Goal: Find specific page/section: Find specific page/section

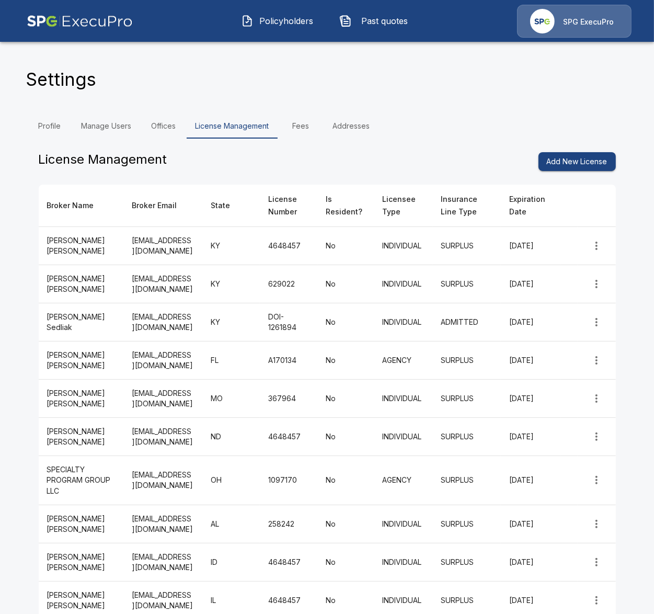
click at [259, 22] on span "Policyholders" at bounding box center [287, 21] width 58 height 13
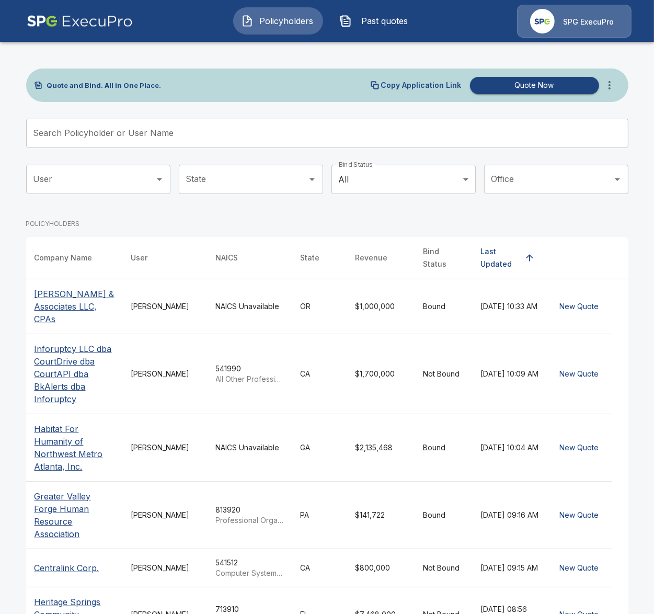
drag, startPoint x: 334, startPoint y: 55, endPoint x: 404, endPoint y: 57, distance: 70.6
click at [338, 55] on div "Quote and Bind. All in One Place. Copy Application Link Quote Now Search Policy…" at bounding box center [328, 473] width 628 height 868
click at [608, 83] on icon "more" at bounding box center [610, 85] width 13 height 13
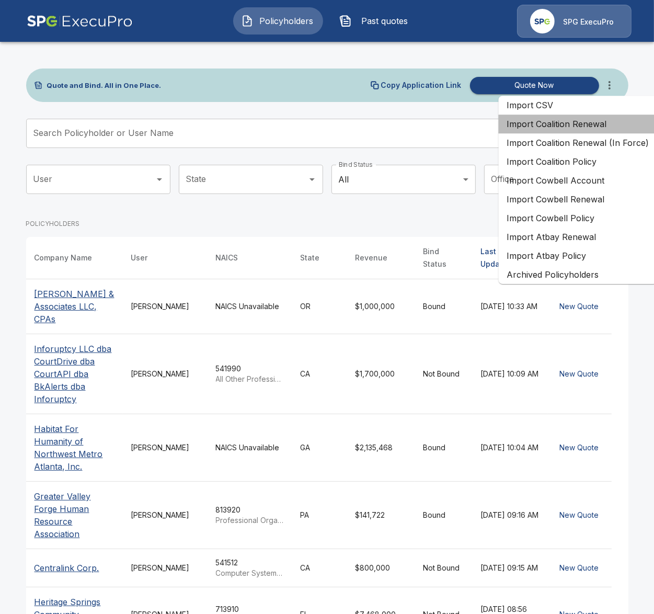
click at [622, 130] on li "Import Coalition Renewal" at bounding box center [578, 124] width 159 height 19
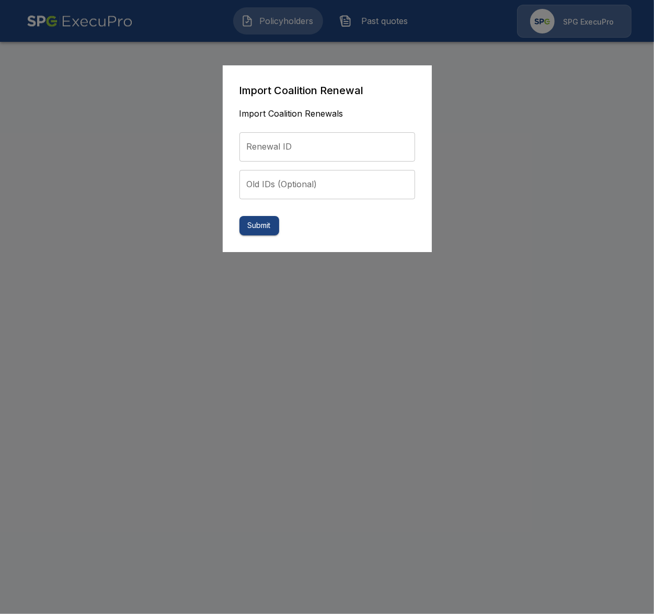
click at [279, 263] on div at bounding box center [327, 307] width 654 height 614
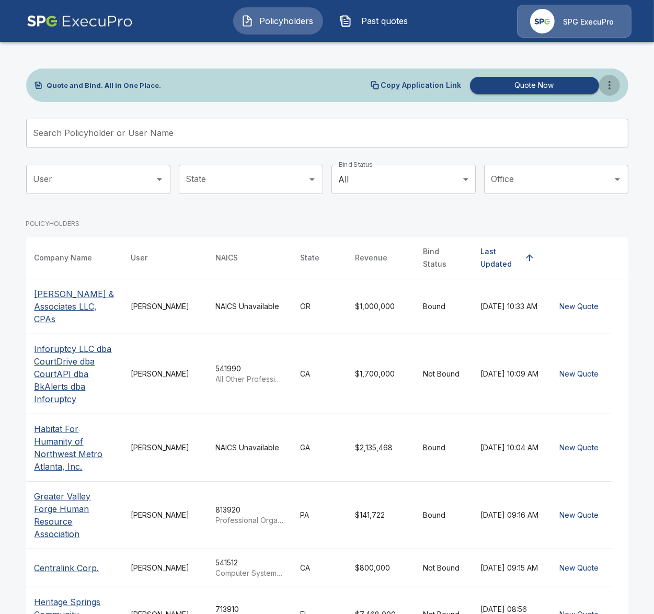
click at [608, 91] on icon "more" at bounding box center [610, 85] width 13 height 13
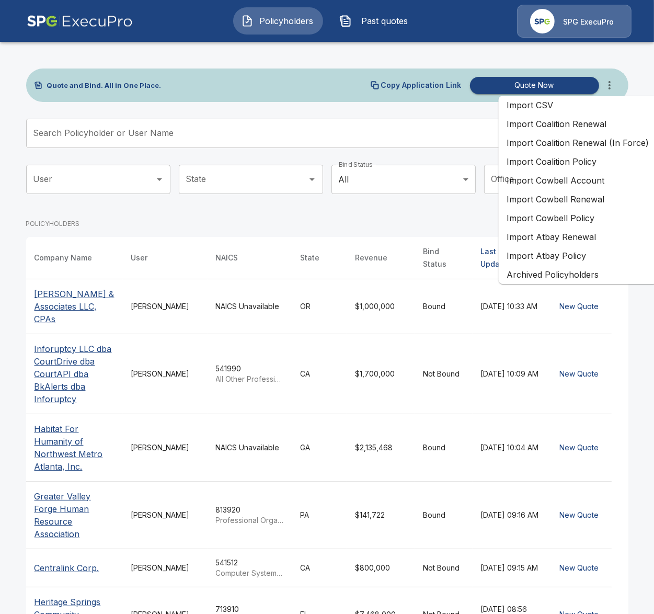
click at [595, 147] on li "Import Coalition Renewal (In Force)" at bounding box center [578, 142] width 159 height 19
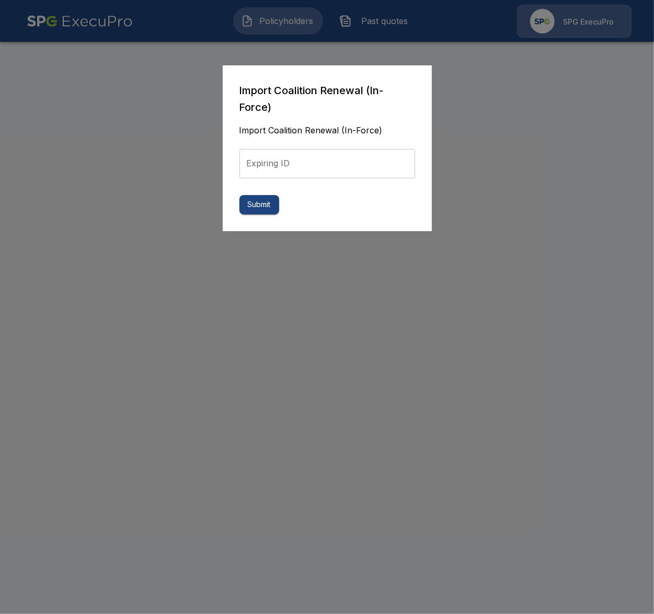
click at [47, 311] on div at bounding box center [327, 307] width 654 height 614
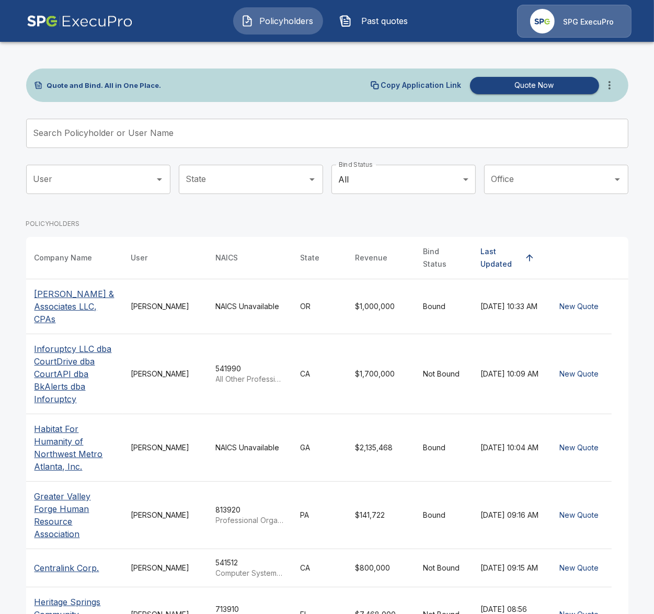
click at [234, 318] on td "NAICS Unavailable" at bounding box center [250, 306] width 85 height 55
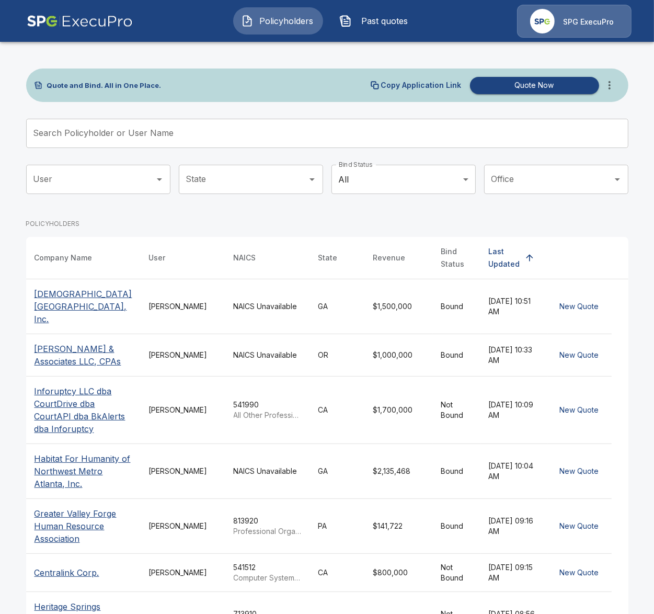
click at [250, 319] on td "NAICS Unavailable" at bounding box center [267, 306] width 85 height 55
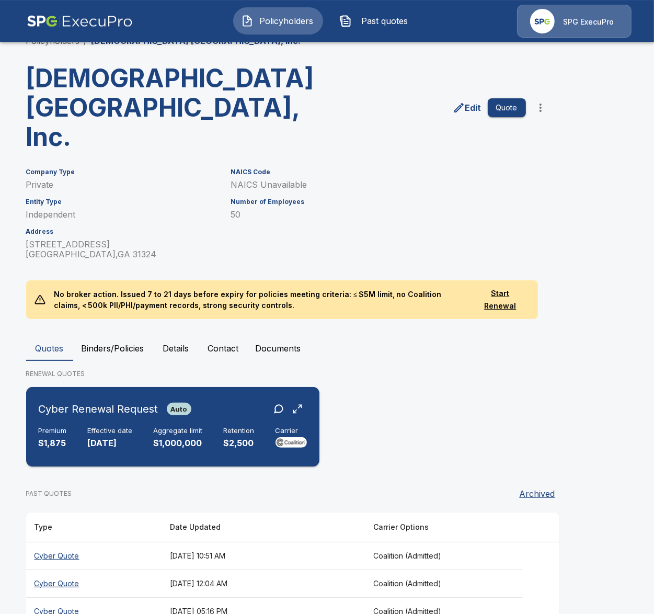
scroll to position [47, 0]
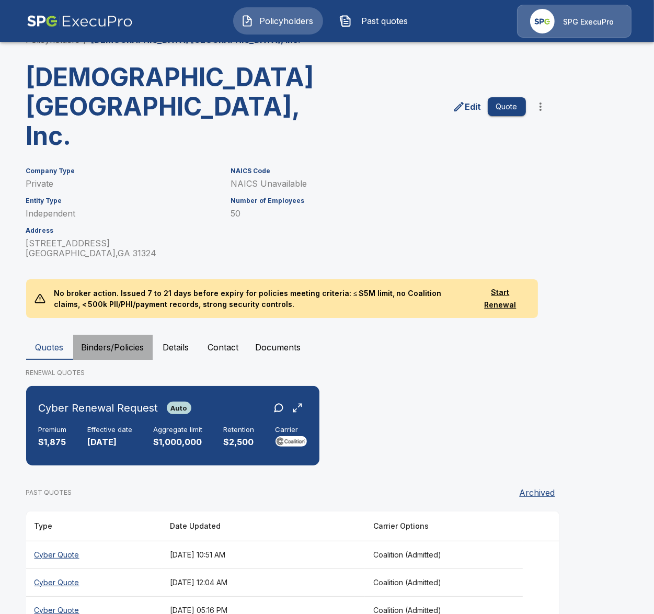
click at [104, 335] on button "Binders/Policies" at bounding box center [113, 347] width 80 height 25
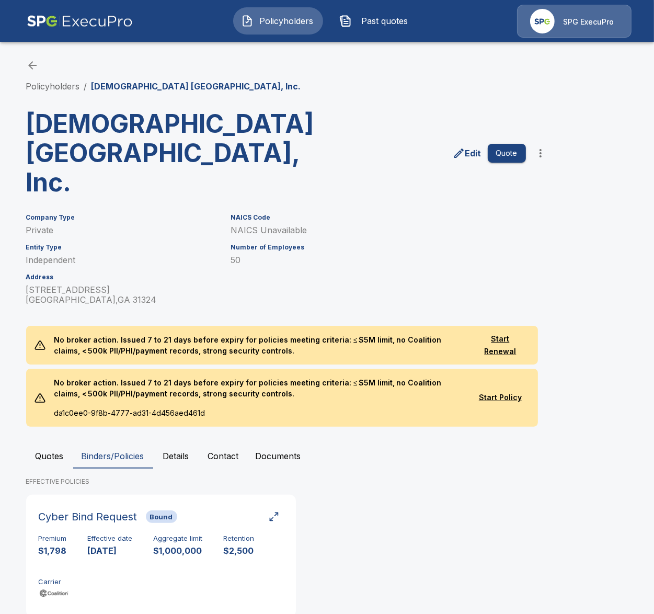
click at [44, 444] on button "Quotes" at bounding box center [49, 456] width 47 height 25
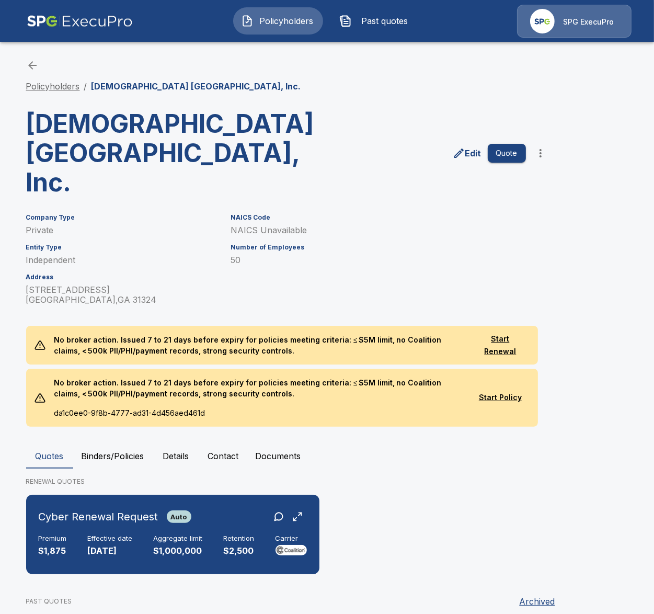
click at [49, 89] on link "Policyholders" at bounding box center [53, 86] width 54 height 10
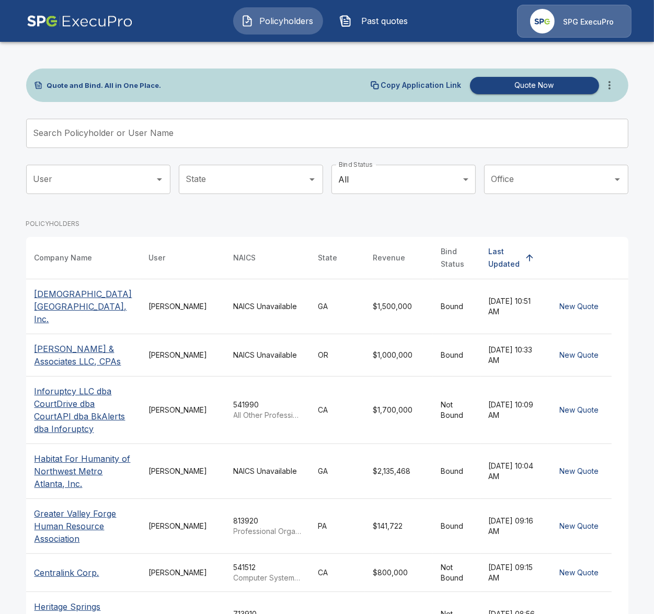
click at [83, 302] on p "[DEMOGRAPHIC_DATA] [GEOGRAPHIC_DATA], Inc." at bounding box center [84, 307] width 98 height 38
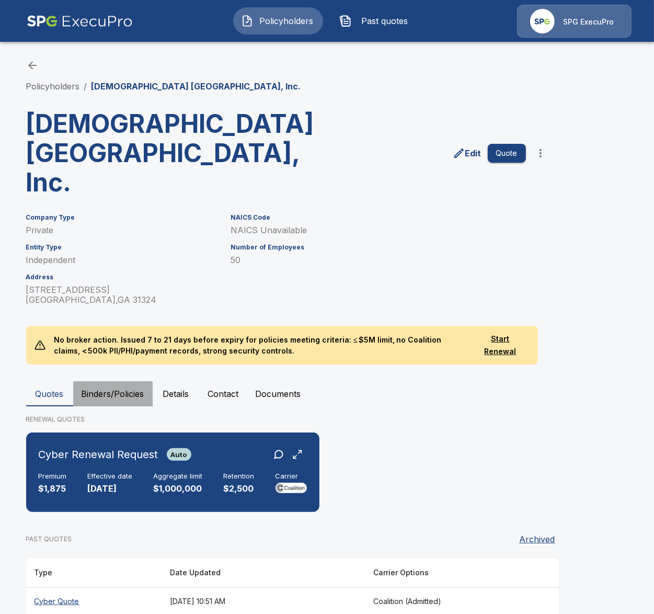
click at [111, 381] on button "Binders/Policies" at bounding box center [113, 393] width 80 height 25
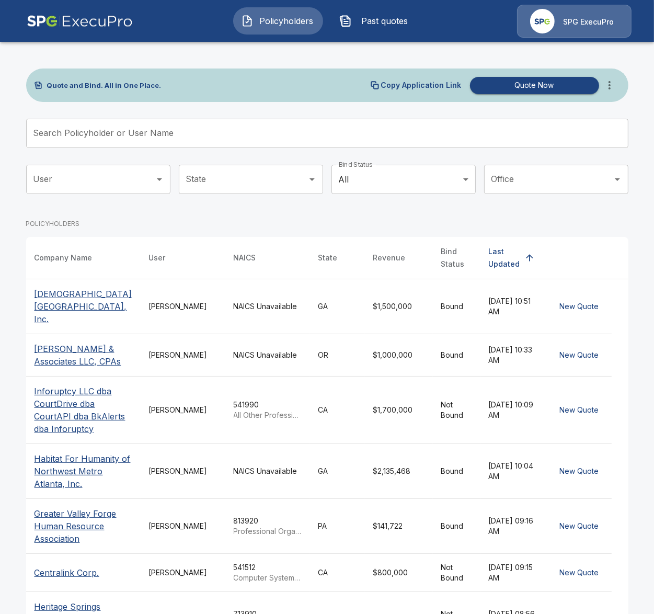
click at [38, 307] on p "[DEMOGRAPHIC_DATA] [GEOGRAPHIC_DATA], Inc." at bounding box center [84, 307] width 98 height 38
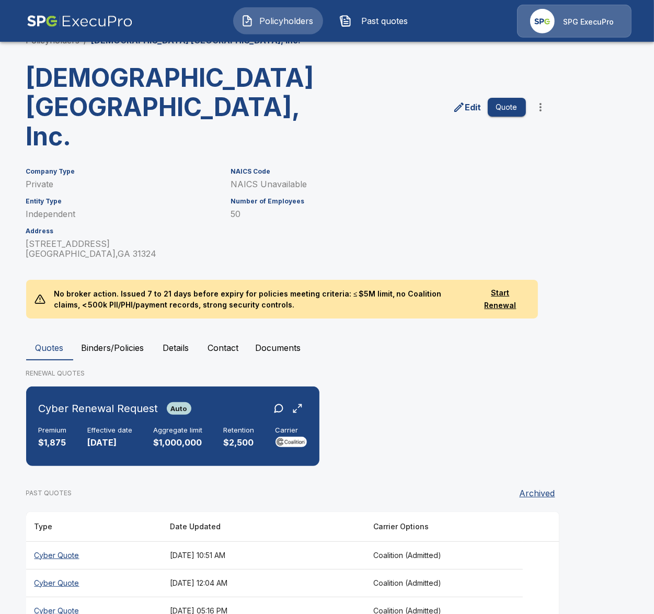
scroll to position [47, 0]
click at [108, 335] on button "Binders/Policies" at bounding box center [113, 347] width 80 height 25
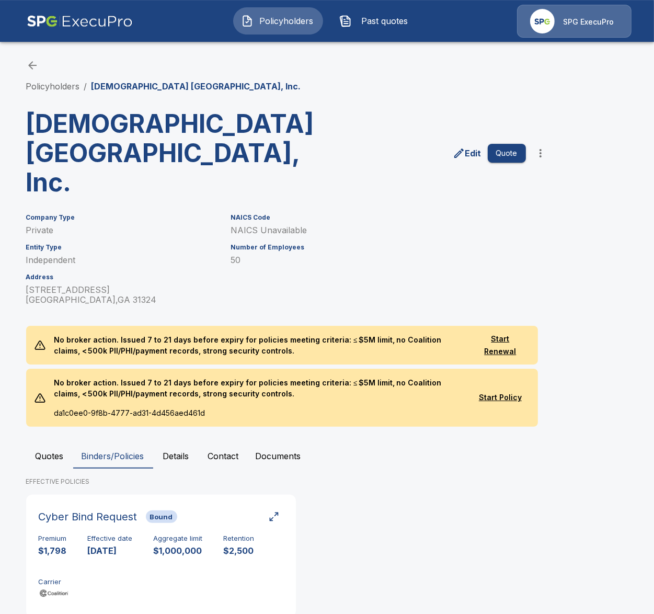
scroll to position [0, 0]
click at [43, 89] on link "Policyholders" at bounding box center [53, 86] width 54 height 10
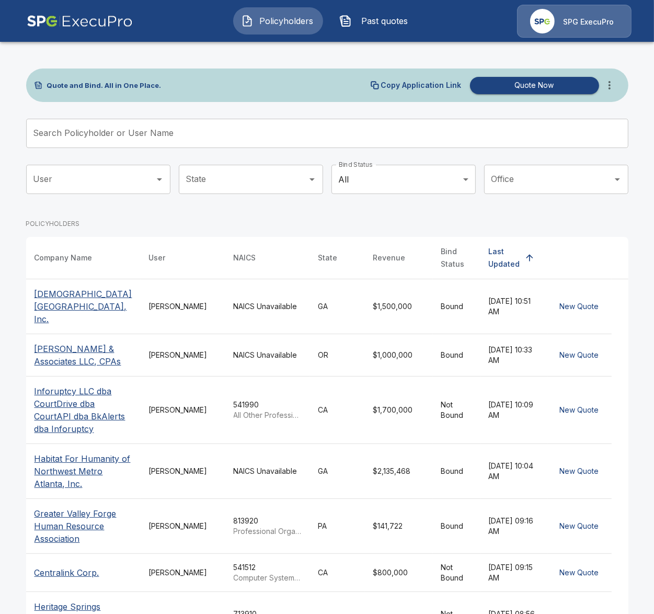
click at [310, 313] on td "GA" at bounding box center [337, 306] width 55 height 55
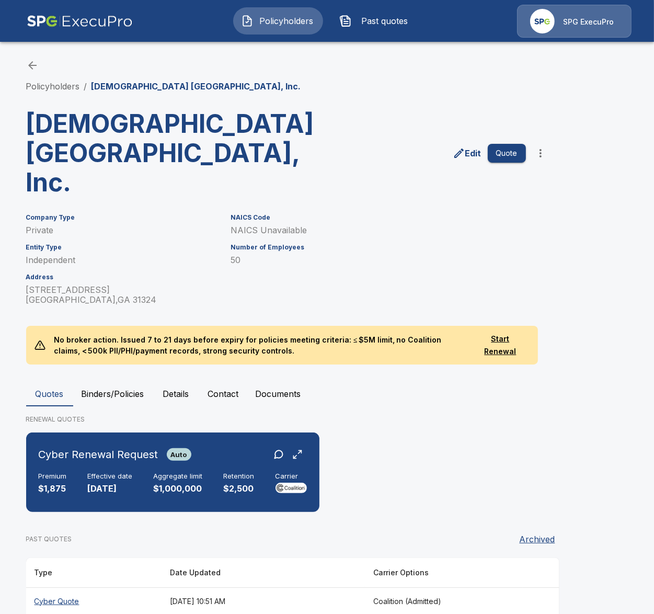
click at [135, 381] on button "Binders/Policies" at bounding box center [113, 393] width 80 height 25
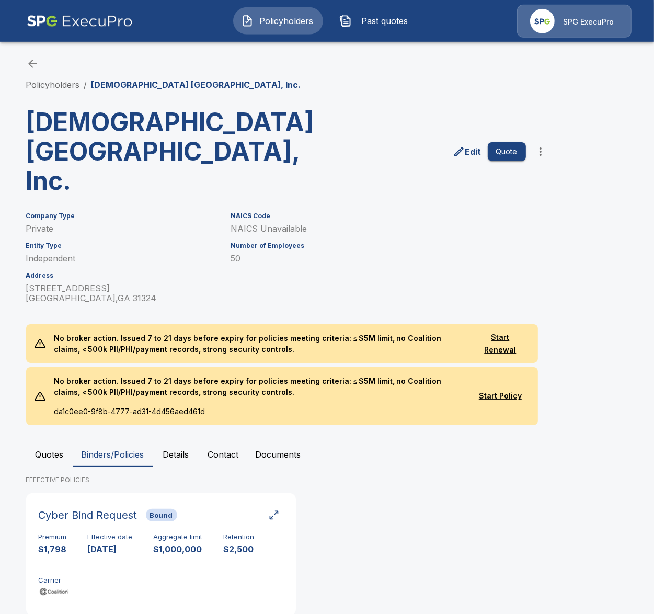
scroll to position [2, 0]
click at [52, 72] on div "Policyholders / First Baptist Church Richmond Hill, Inc." at bounding box center [327, 73] width 603 height 33
click at [55, 79] on link "Policyholders" at bounding box center [53, 84] width 54 height 10
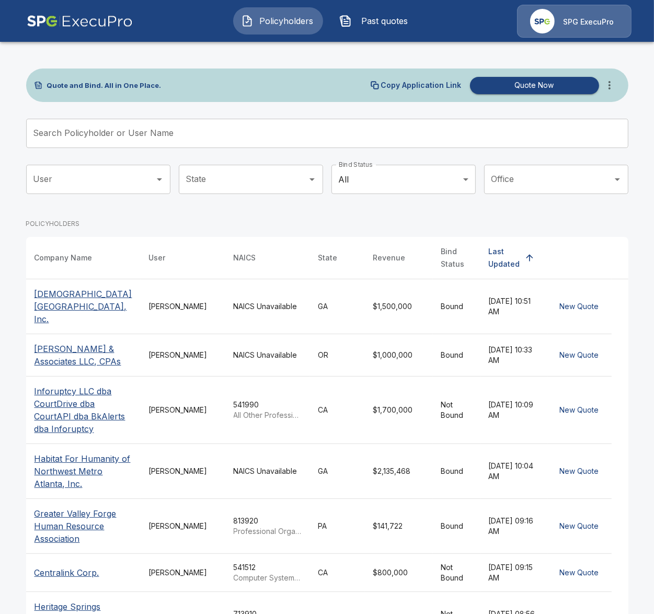
click at [433, 305] on td "Bound" at bounding box center [457, 306] width 48 height 55
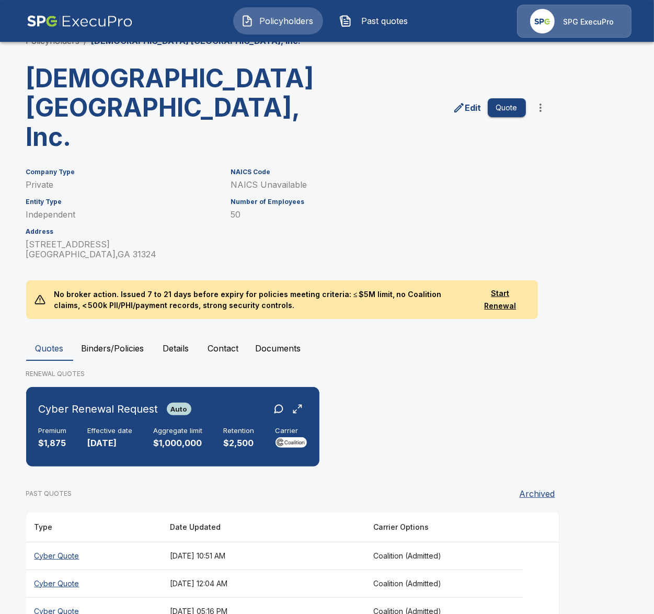
scroll to position [47, 0]
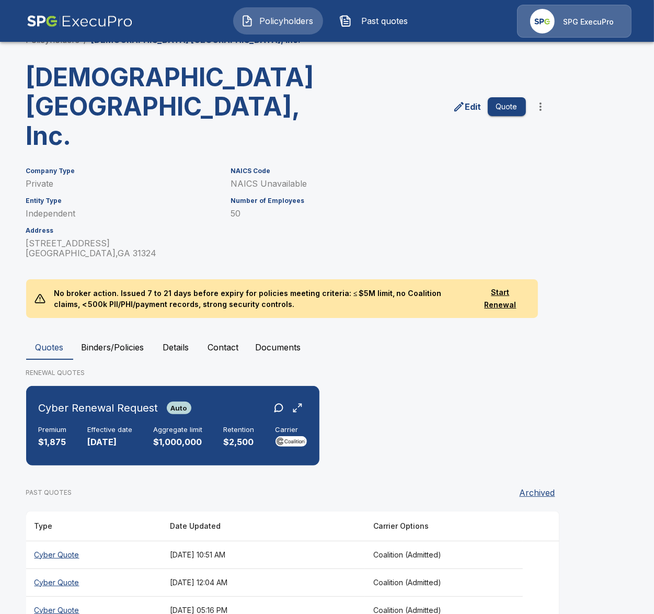
click at [125, 335] on button "Binders/Policies" at bounding box center [113, 347] width 80 height 25
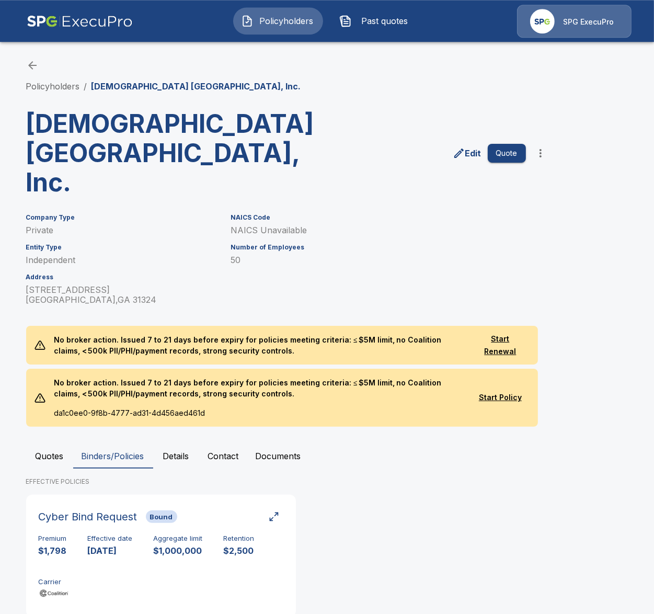
scroll to position [0, 0]
click at [59, 444] on button "Quotes" at bounding box center [49, 456] width 47 height 25
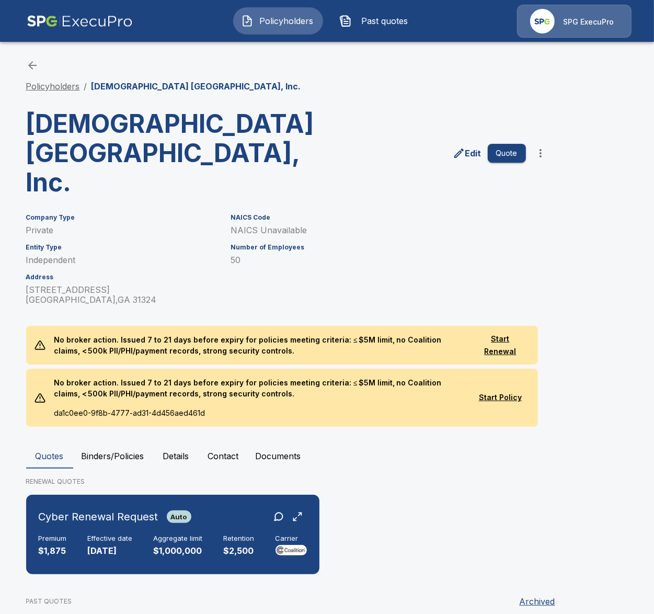
click at [47, 87] on link "Policyholders" at bounding box center [53, 86] width 54 height 10
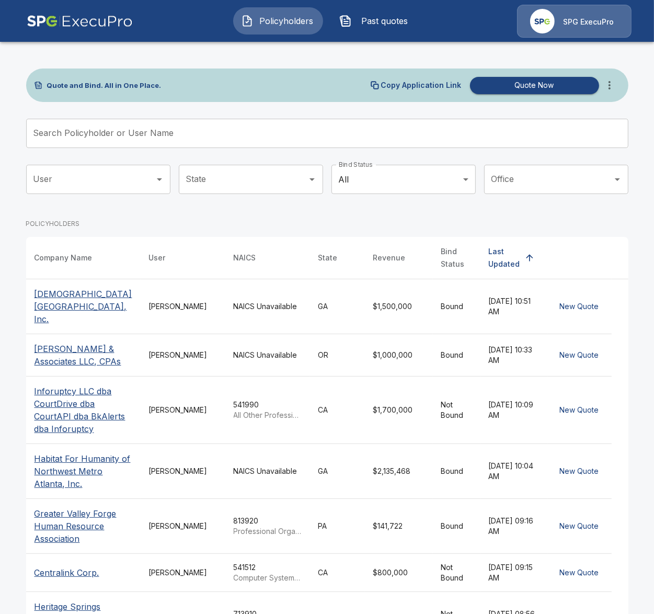
click at [433, 300] on td "Bound" at bounding box center [457, 306] width 48 height 55
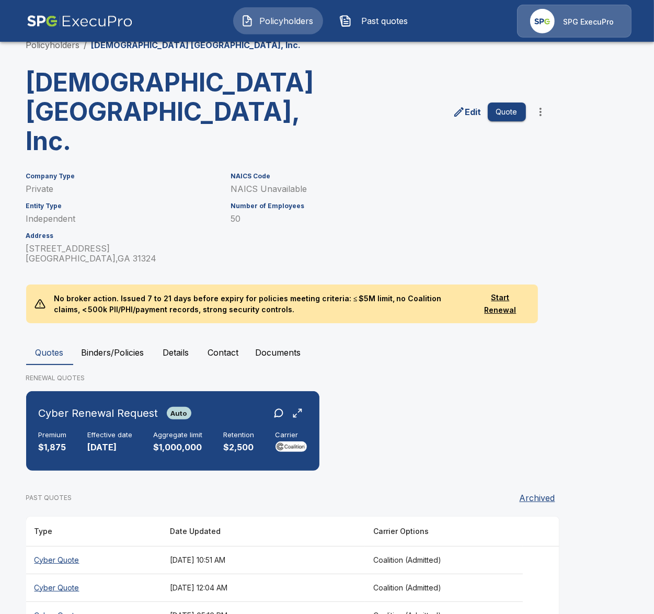
scroll to position [47, 0]
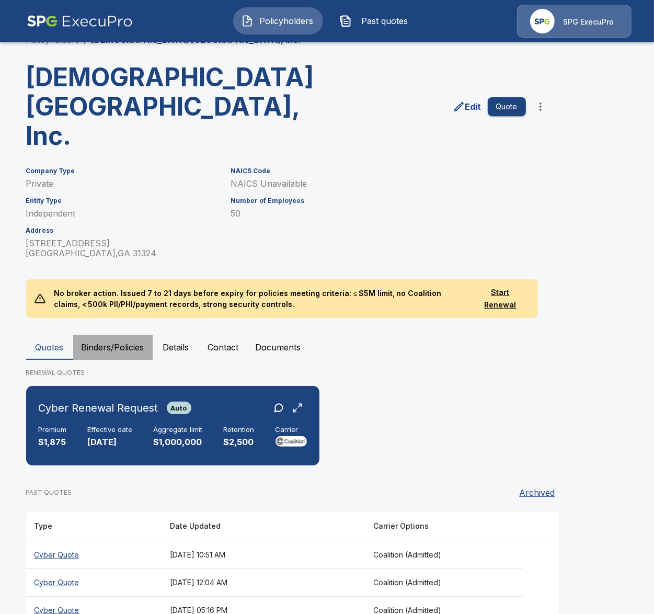
click at [129, 335] on button "Binders/Policies" at bounding box center [113, 347] width 80 height 25
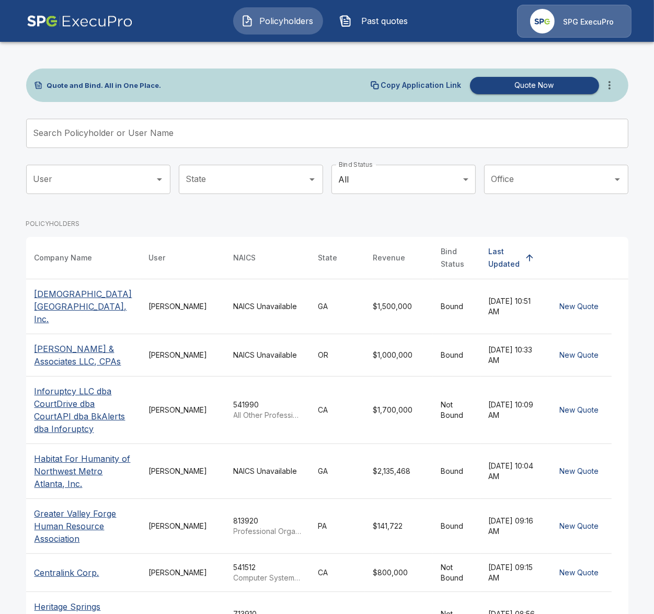
click at [180, 306] on td "[PERSON_NAME]" at bounding box center [183, 306] width 85 height 55
